Goal: Information Seeking & Learning: Learn about a topic

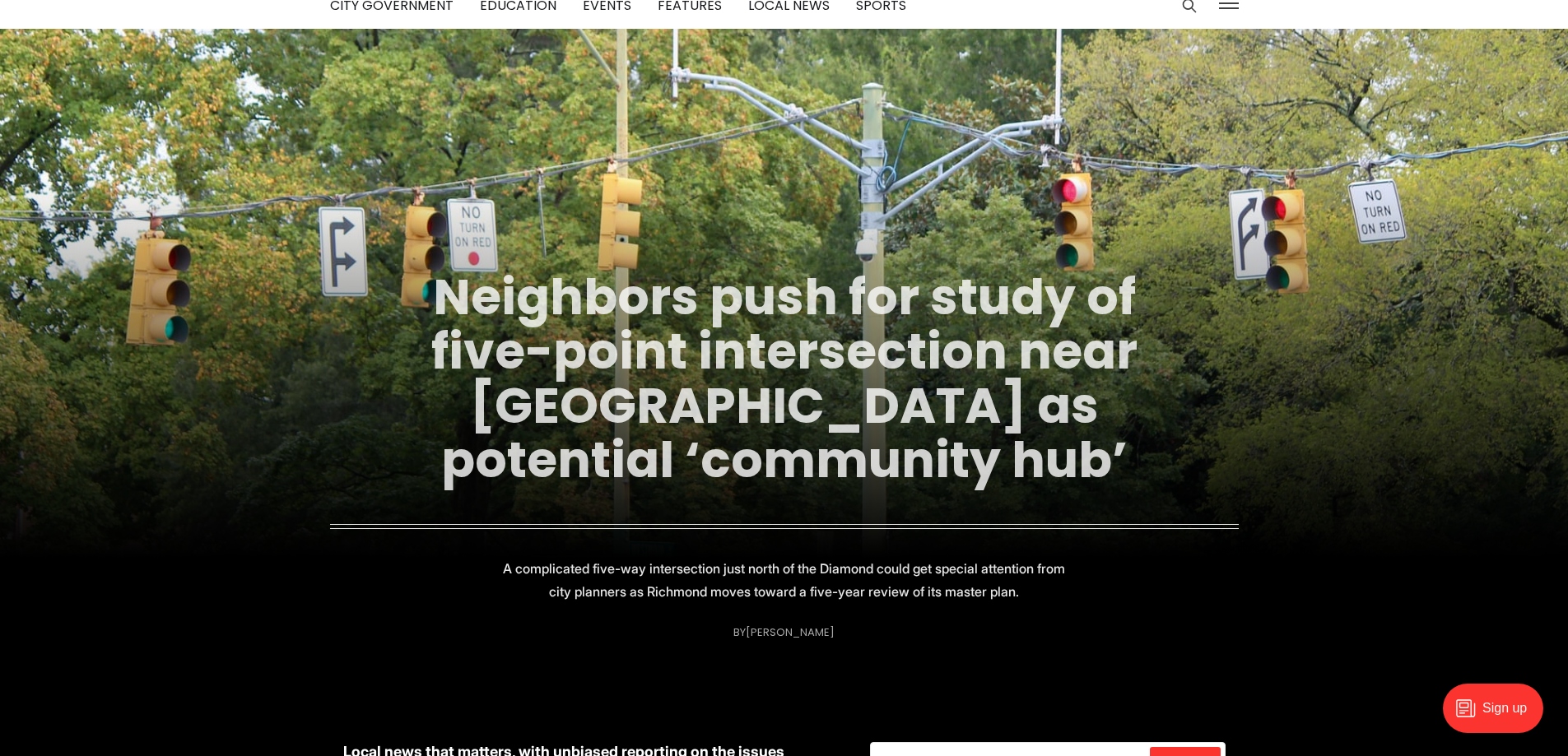
scroll to position [83, 0]
click at [583, 338] on link "Neighbors push for study of five-point intersection near [GEOGRAPHIC_DATA] as p…" at bounding box center [784, 379] width 706 height 232
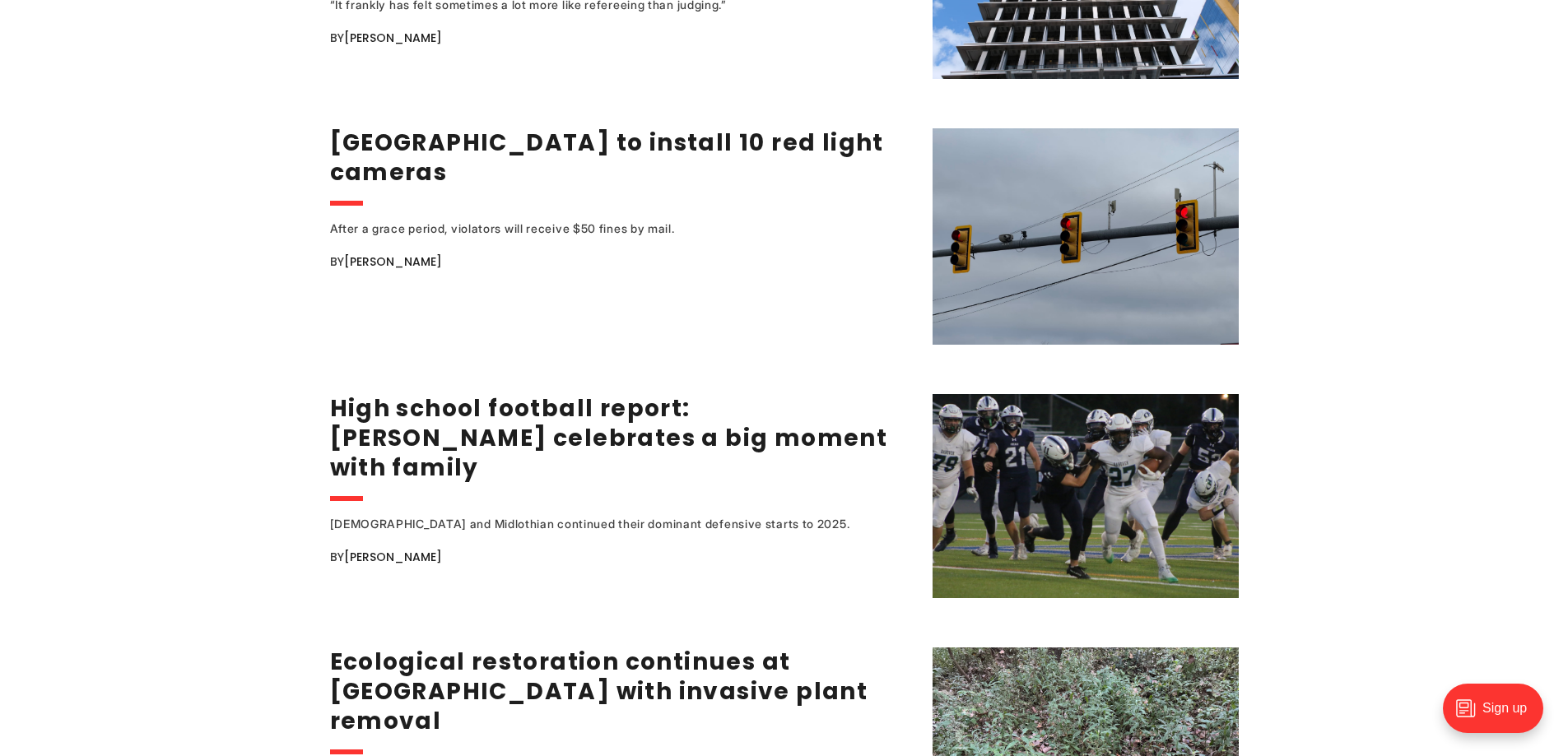
scroll to position [2716, 0]
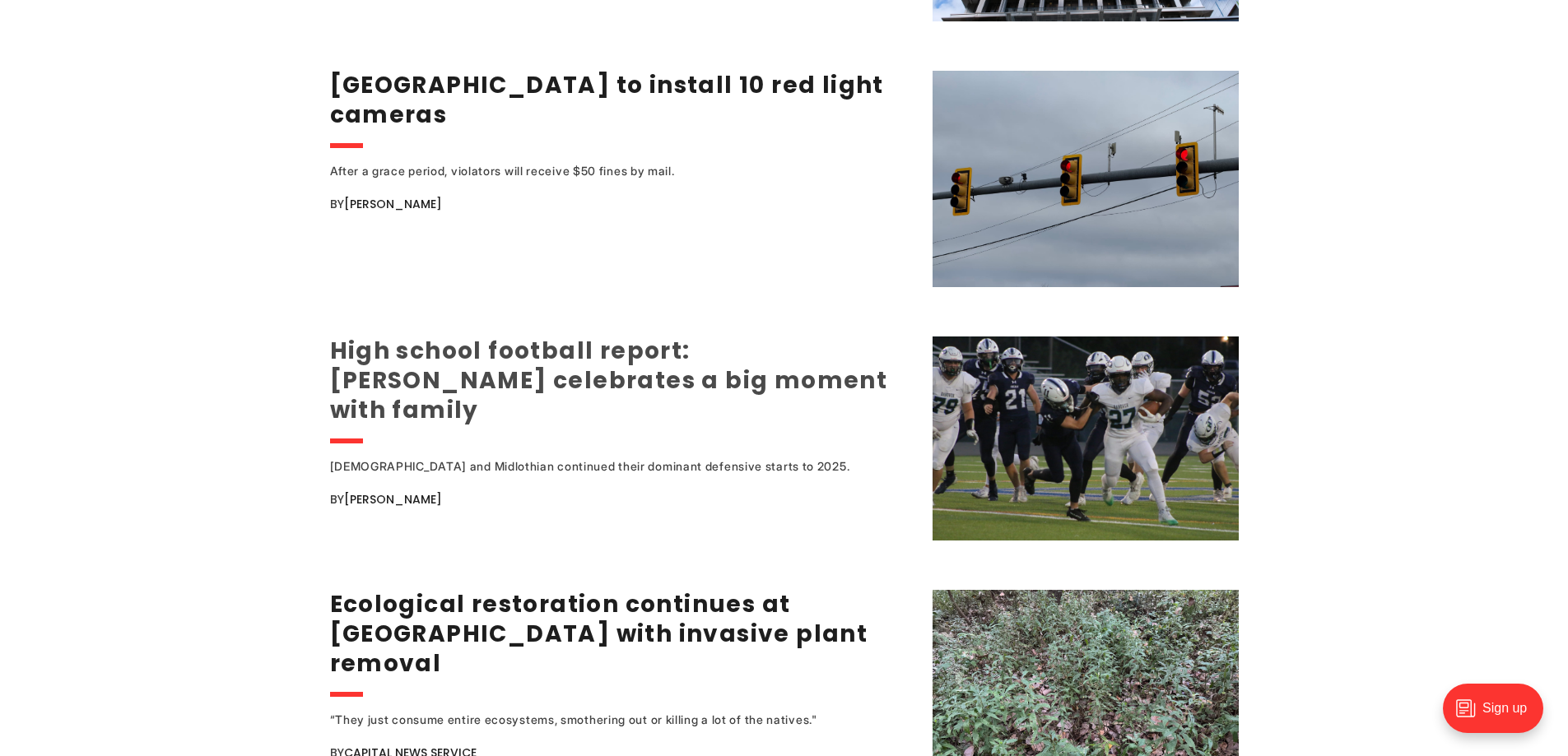
click at [469, 335] on link "High school football report: Atlee's Dewey celebrates a big moment with family" at bounding box center [609, 381] width 558 height 92
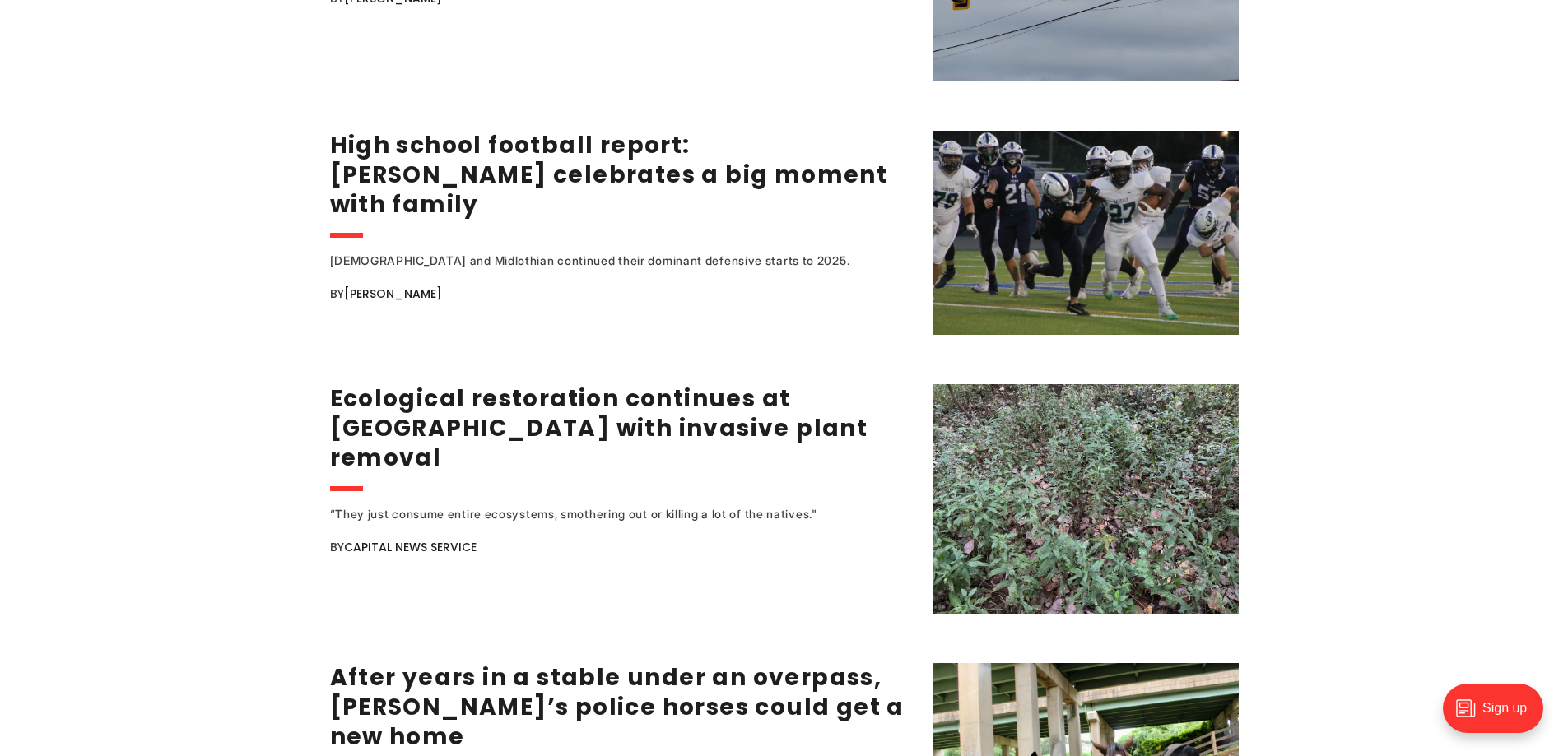
scroll to position [2881, 0]
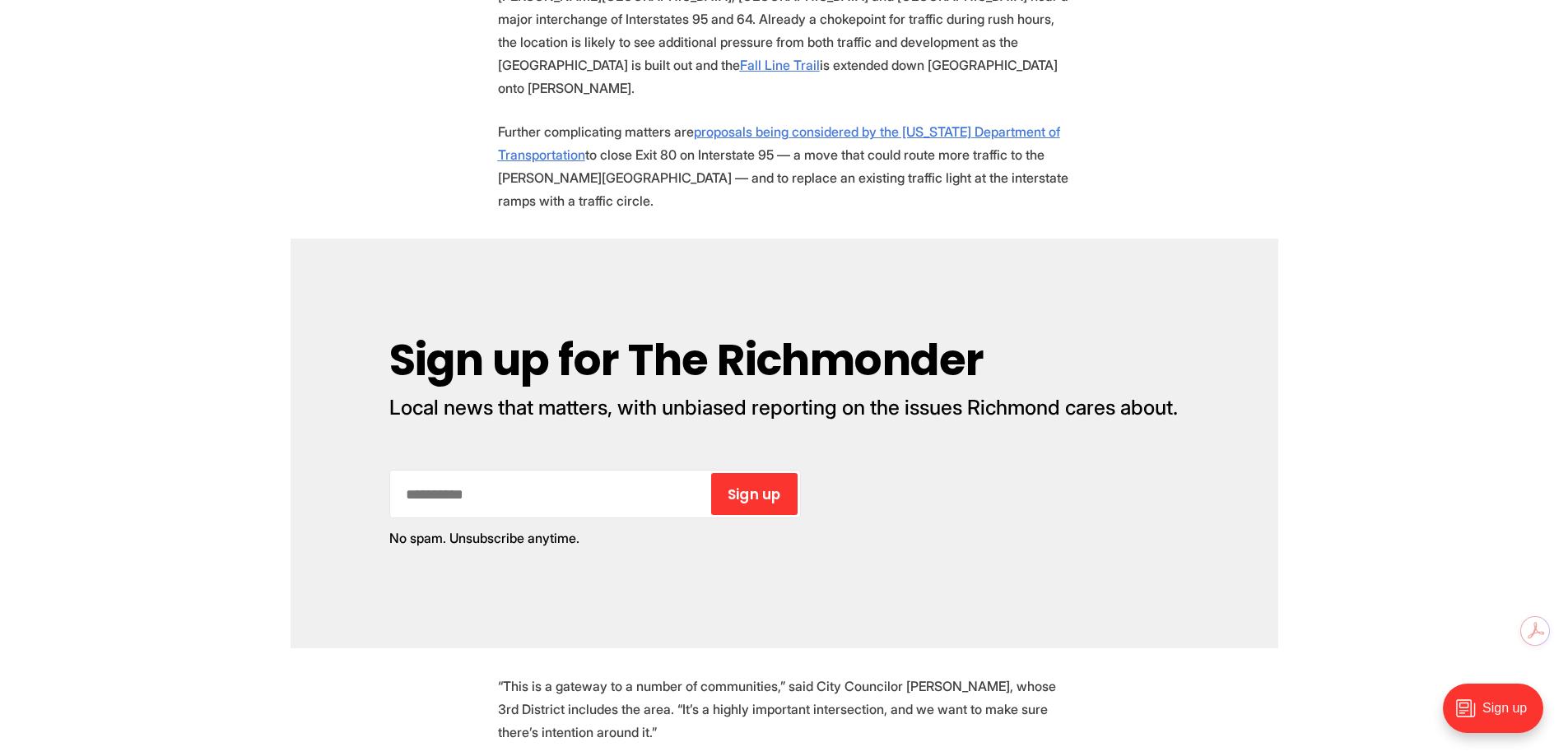
scroll to position [1481, 0]
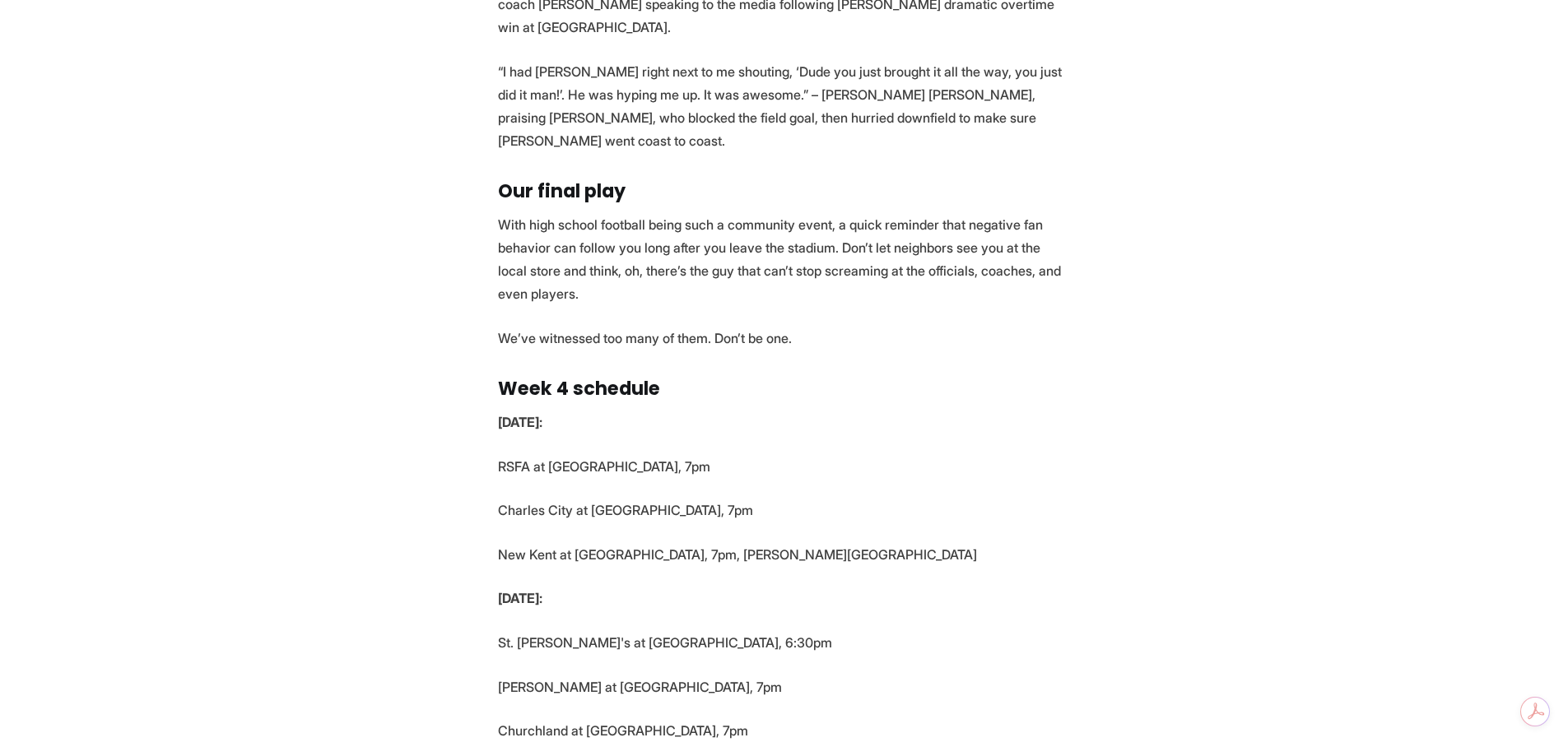
scroll to position [3786, 0]
